Goal: Task Accomplishment & Management: Use online tool/utility

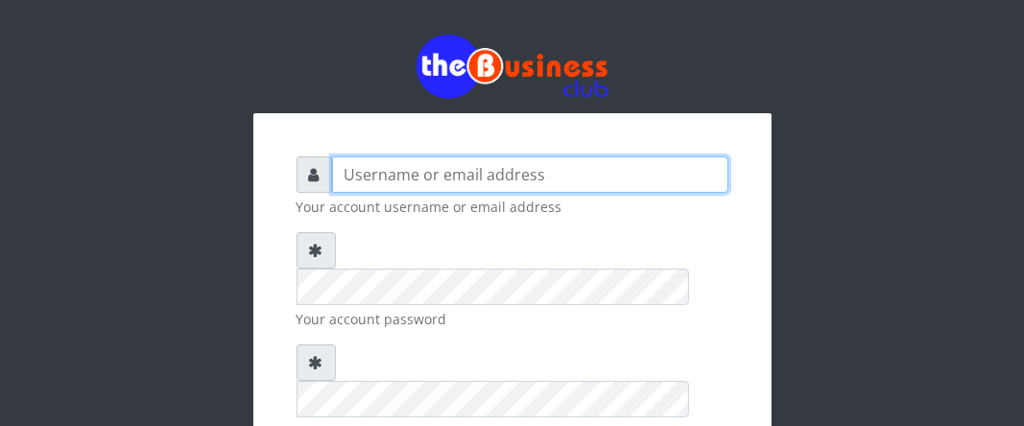
type input "Boboyen"
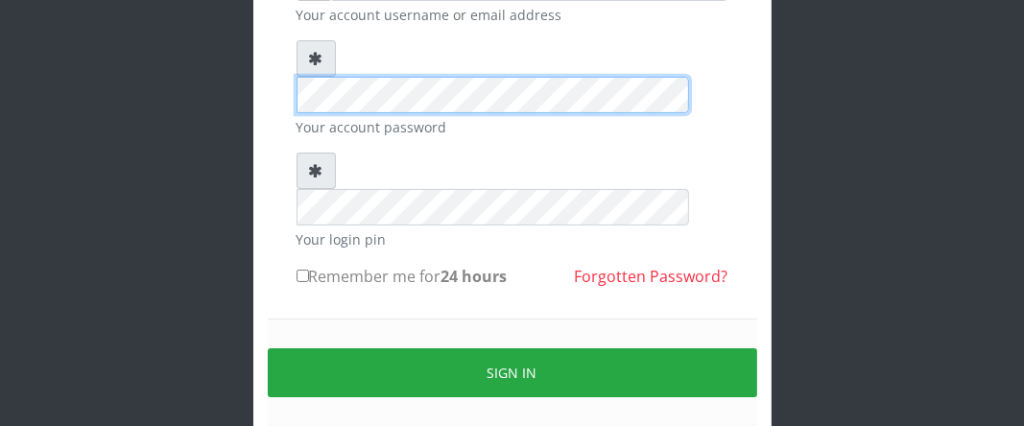
scroll to position [233, 0]
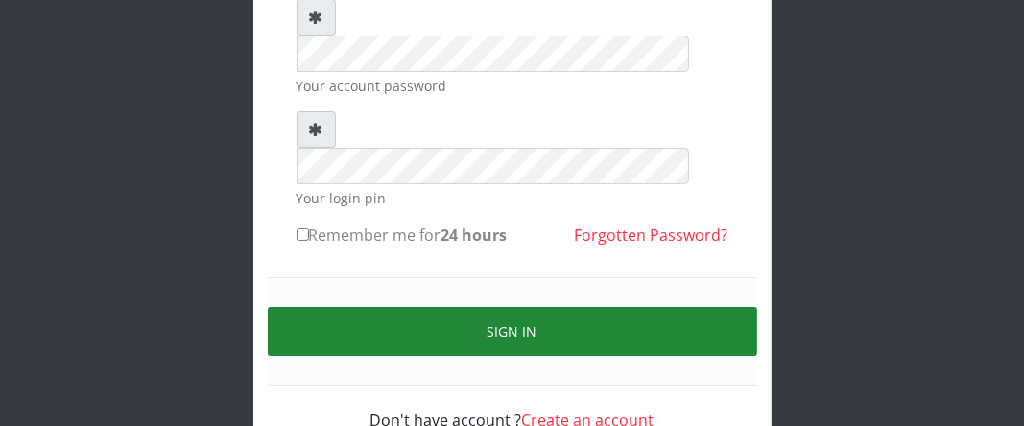
click at [492, 307] on button "Sign in" at bounding box center [512, 331] width 489 height 49
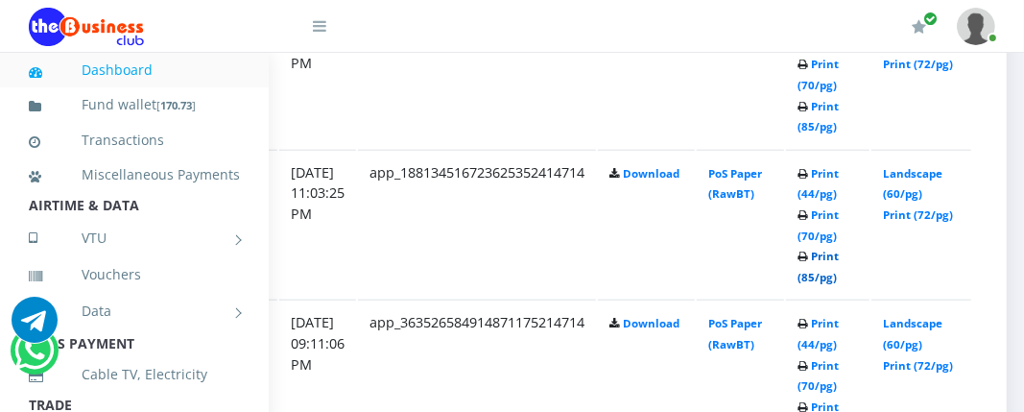
click at [839, 279] on link "Print (85/pg)" at bounding box center [818, 267] width 41 height 36
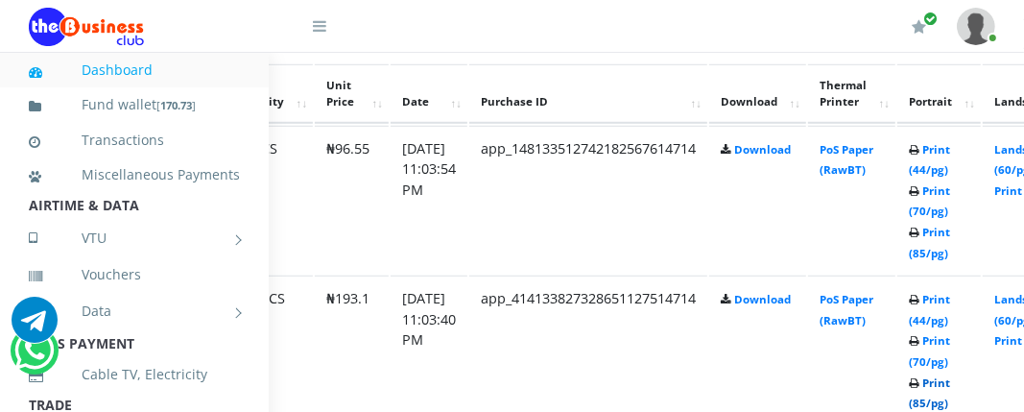
scroll to position [1056, 250]
